Goal: Find specific page/section: Find specific page/section

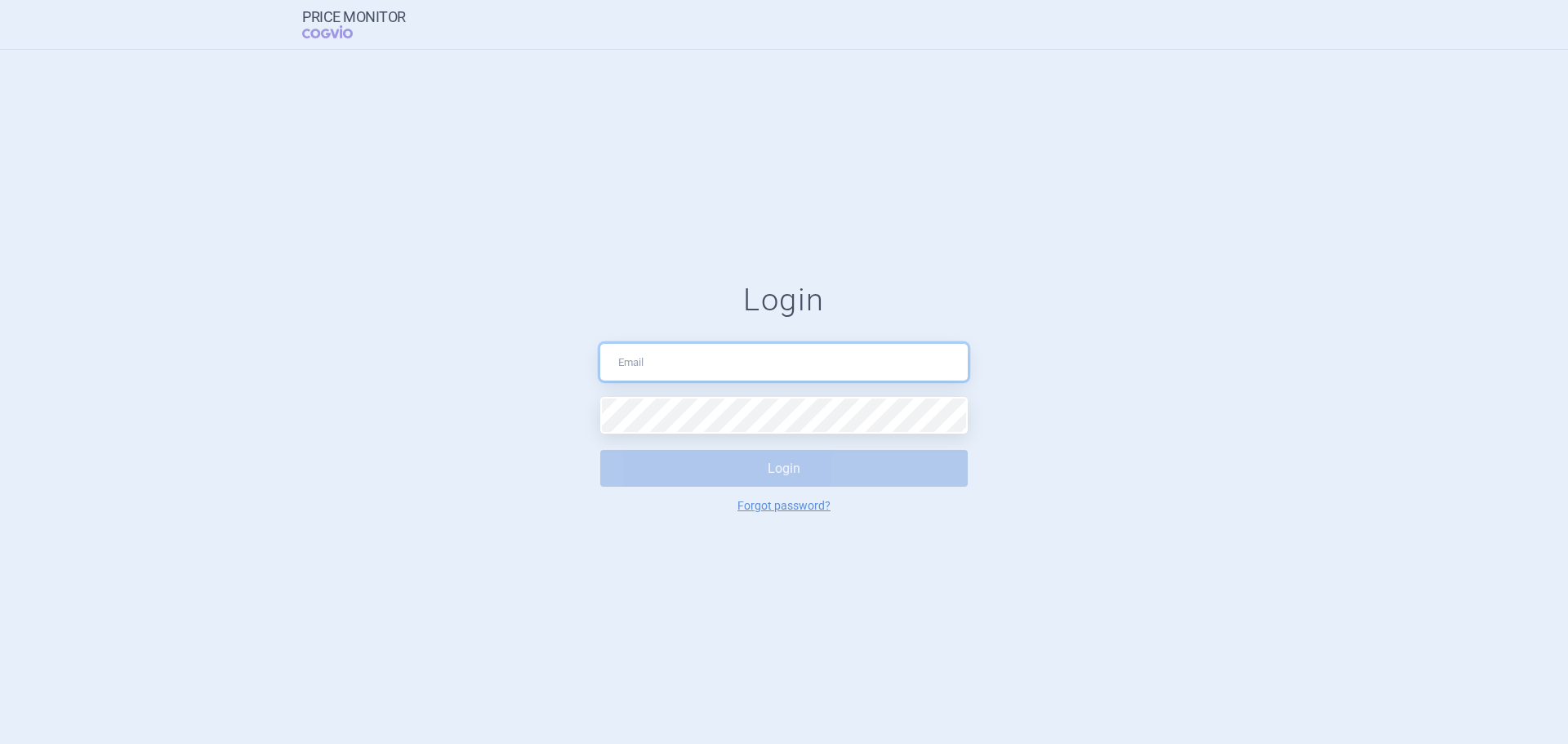
click at [656, 349] on input "text" at bounding box center [784, 362] width 367 height 37
type input "[PERSON_NAME][EMAIL_ADDRESS][DOMAIN_NAME]"
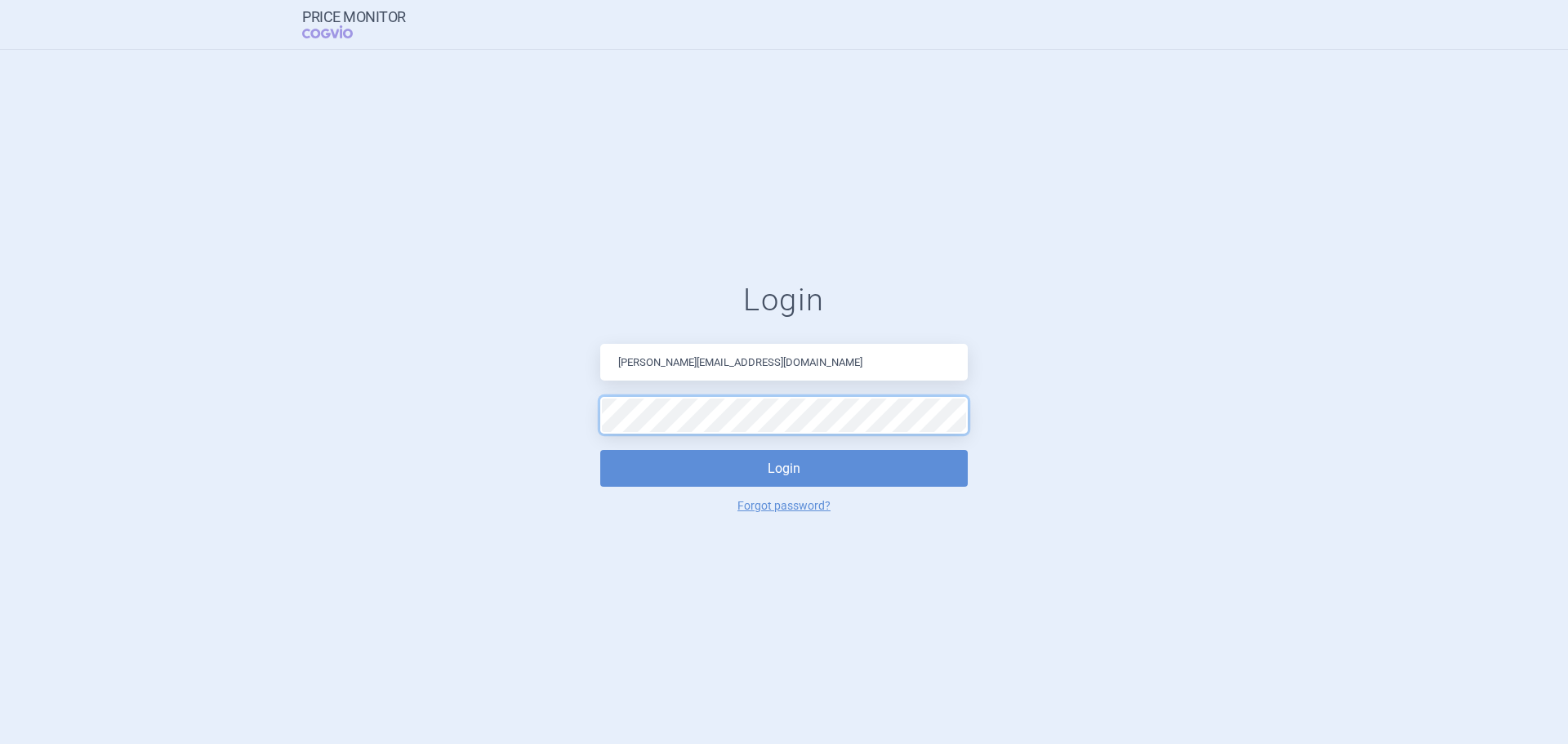
click at [600, 450] on button "Login" at bounding box center [784, 468] width 367 height 37
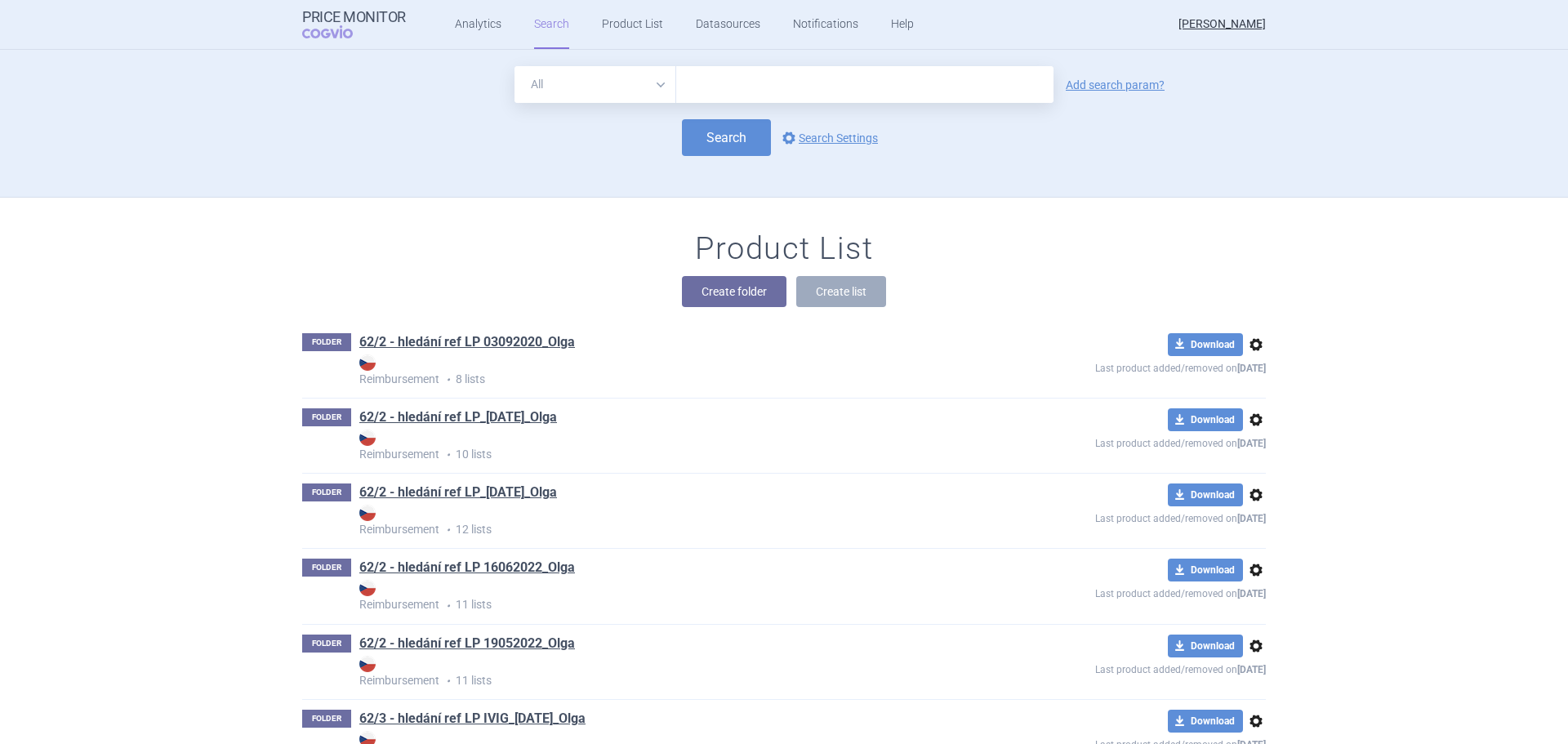
click at [701, 79] on input "text" at bounding box center [865, 84] width 378 height 37
type input "dymistin"
click button "Search" at bounding box center [726, 137] width 89 height 37
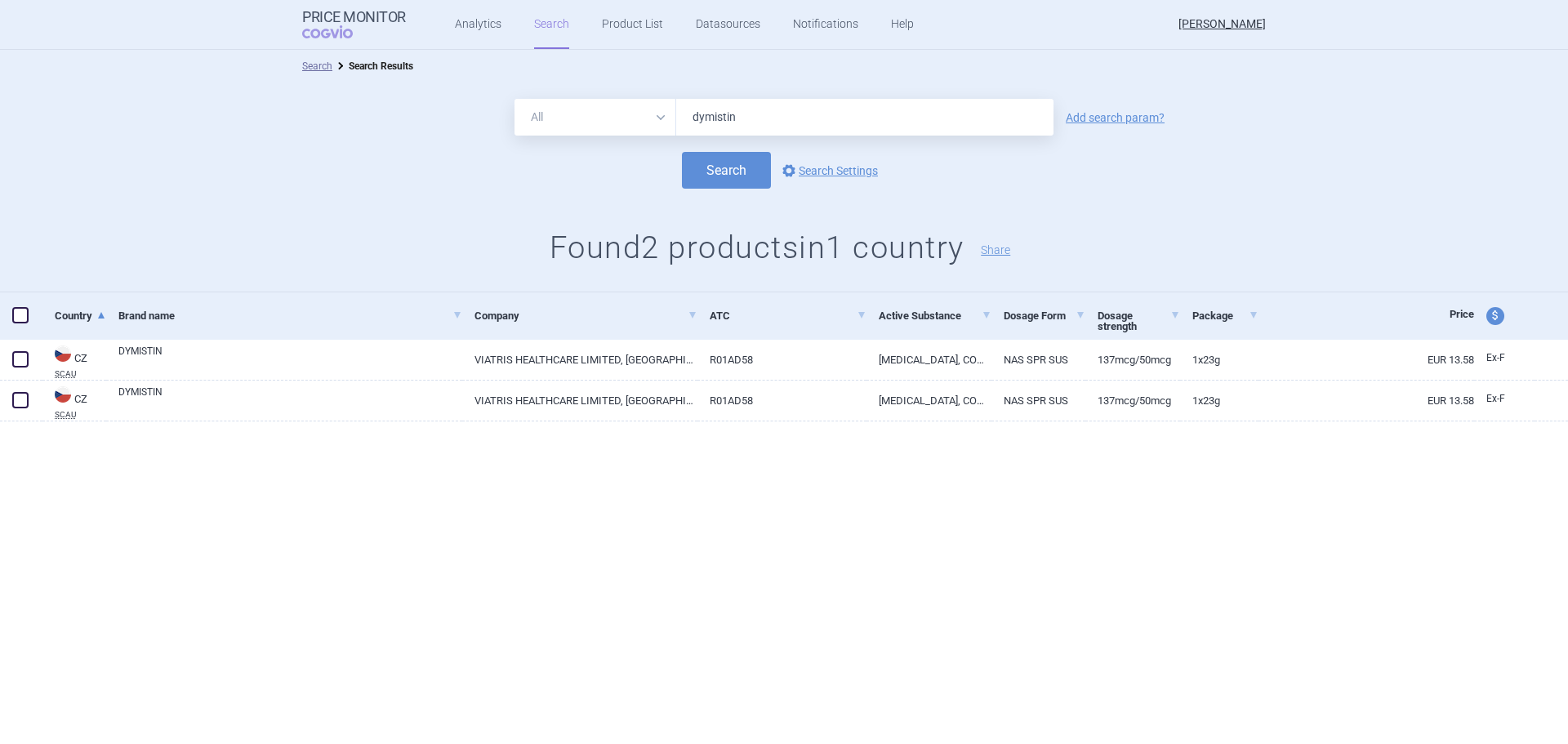
click at [759, 116] on input "dymistin" at bounding box center [865, 116] width 378 height 37
type input "[MEDICAL_DATA]"
click at [682, 152] on button "Search" at bounding box center [726, 170] width 89 height 37
